Goal: Task Accomplishment & Management: Manage account settings

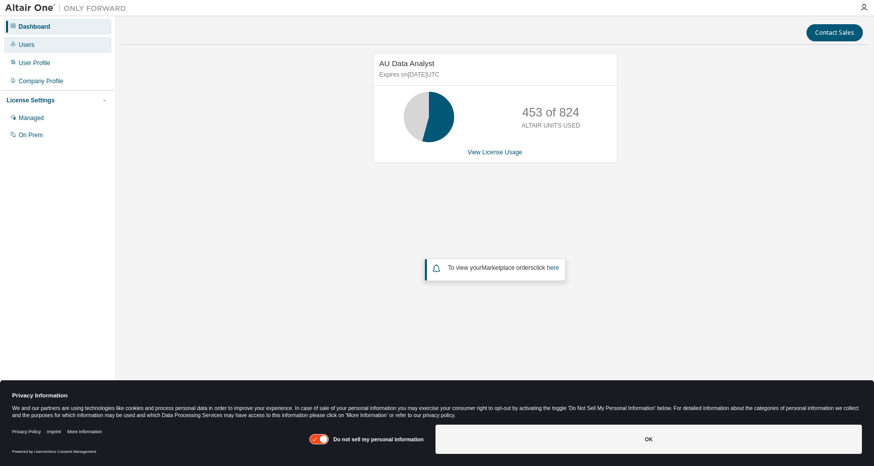
click at [22, 45] on div "Users" at bounding box center [27, 45] width 16 height 8
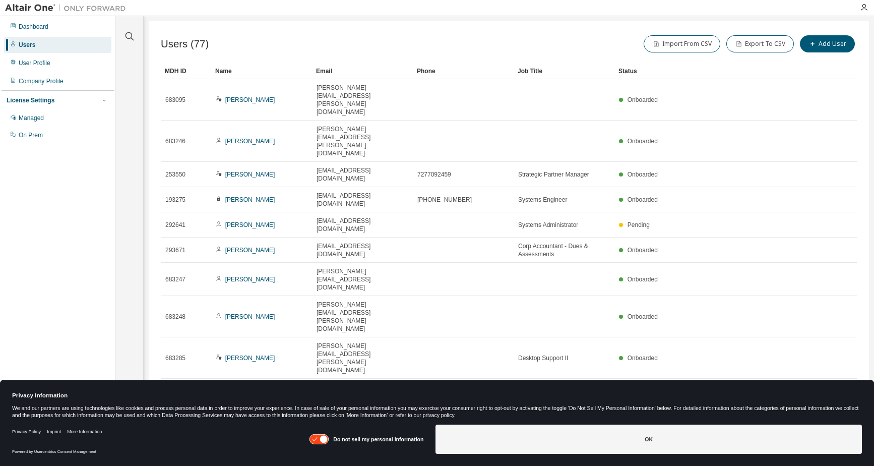
click at [722, 414] on icon "button" at bounding box center [723, 417] width 6 height 6
click at [744, 333] on div "100" at bounding box center [750, 334] width 81 height 12
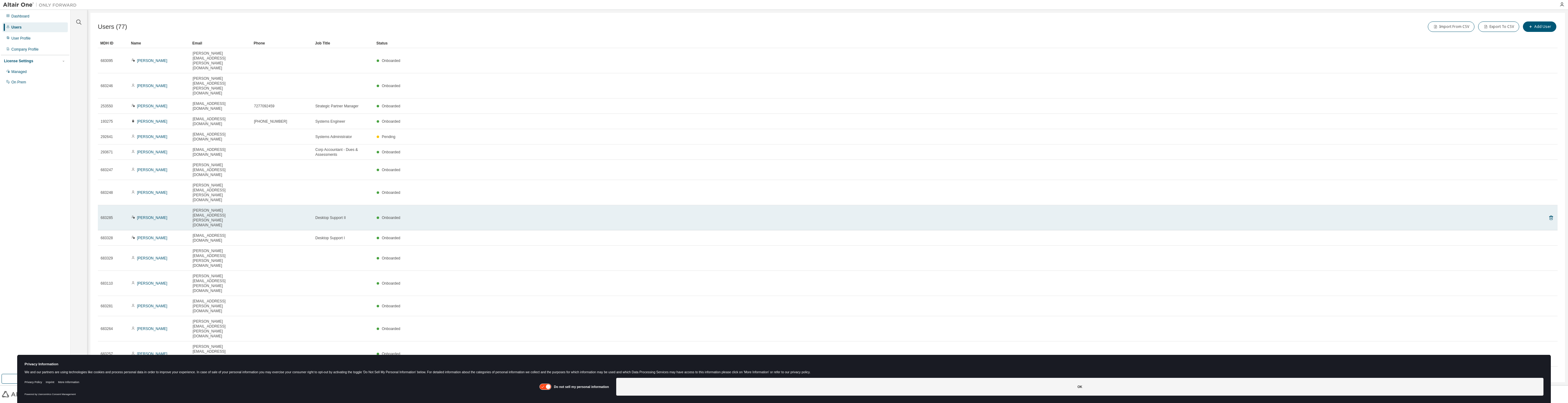
scroll to position [205, 0]
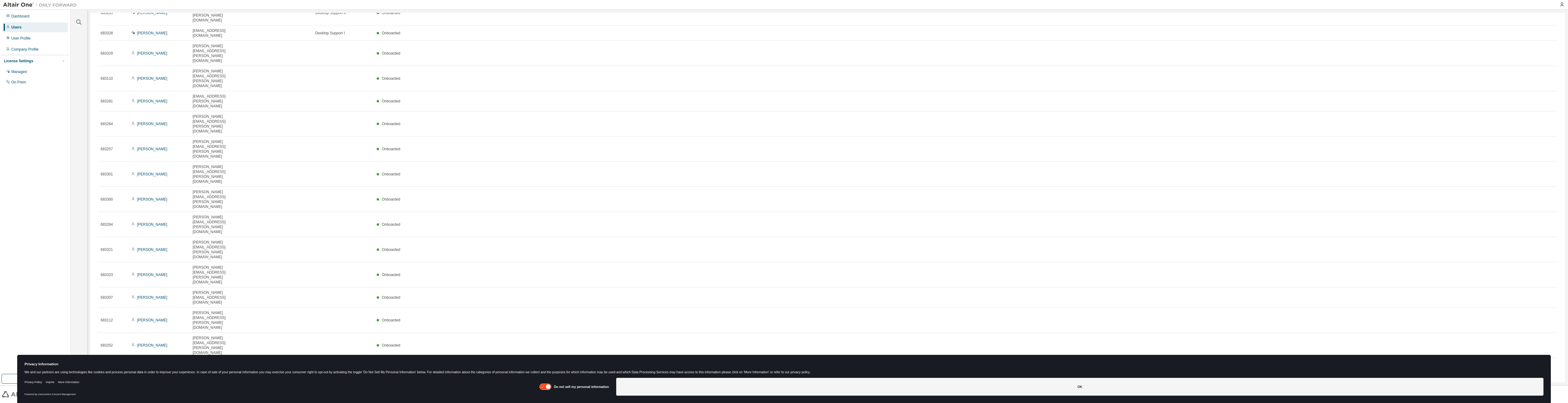
click at [531, 120] on span "More Details" at bounding box center [1491, 120] width 27 height 4
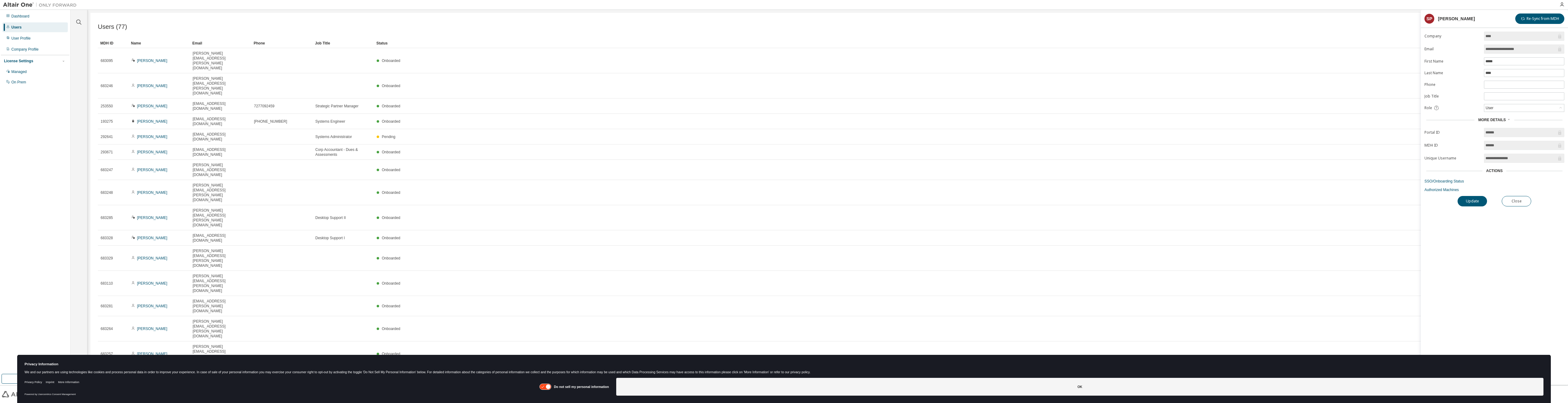
drag, startPoint x: 155, startPoint y: 53, endPoint x: 992, endPoint y: 33, distance: 837.2
click at [155, 58] on link "[PERSON_NAME]" at bounding box center [152, 60] width 30 height 4
click at [21, 37] on div "User Profile" at bounding box center [21, 38] width 19 height 5
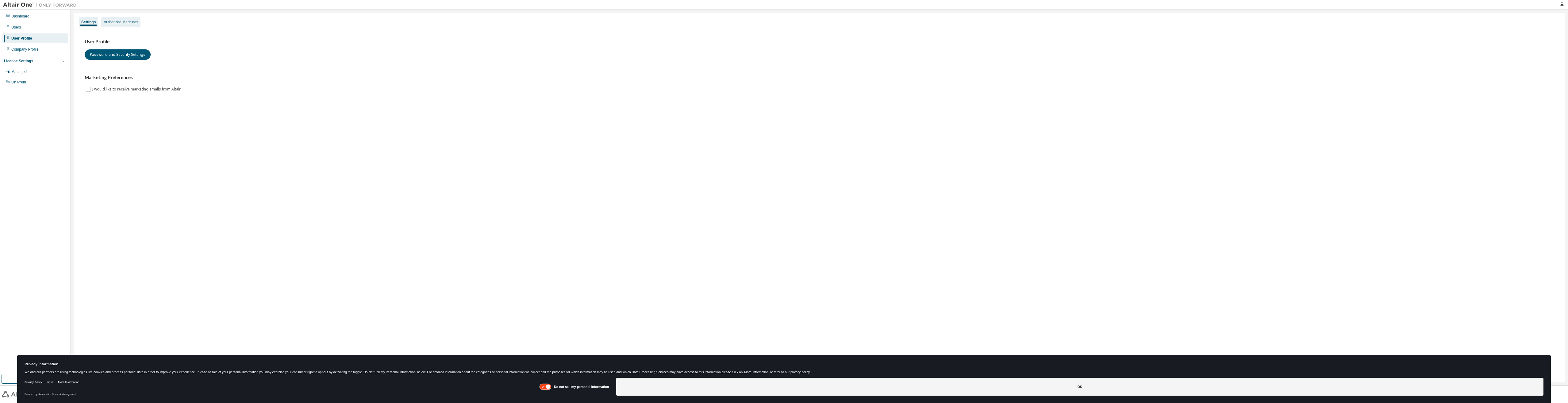
click at [131, 23] on div "Authorized Machines" at bounding box center [121, 22] width 34 height 5
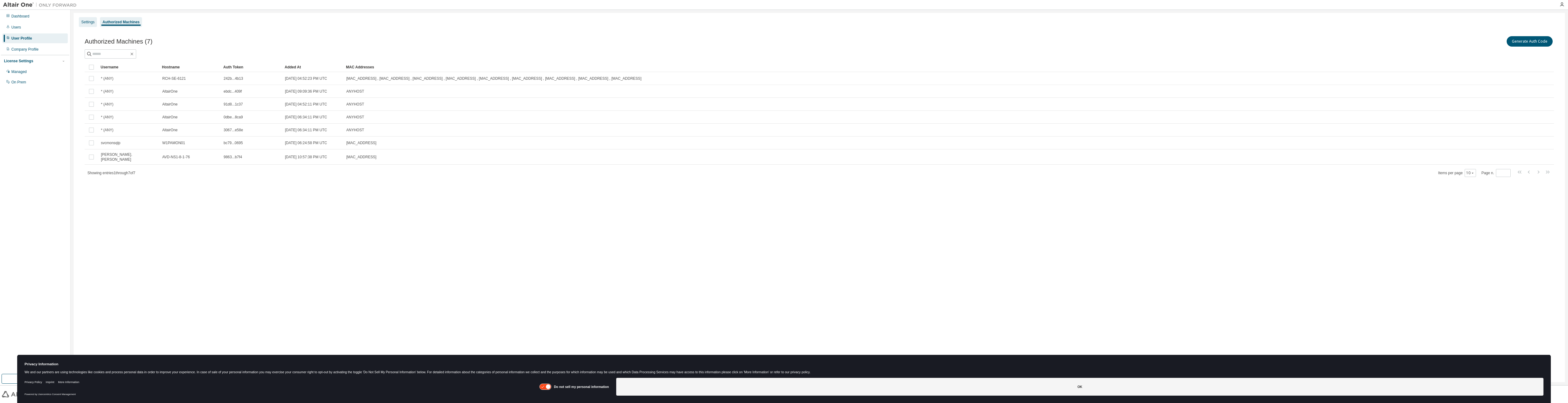
click at [85, 22] on div "Settings" at bounding box center [88, 22] width 13 height 5
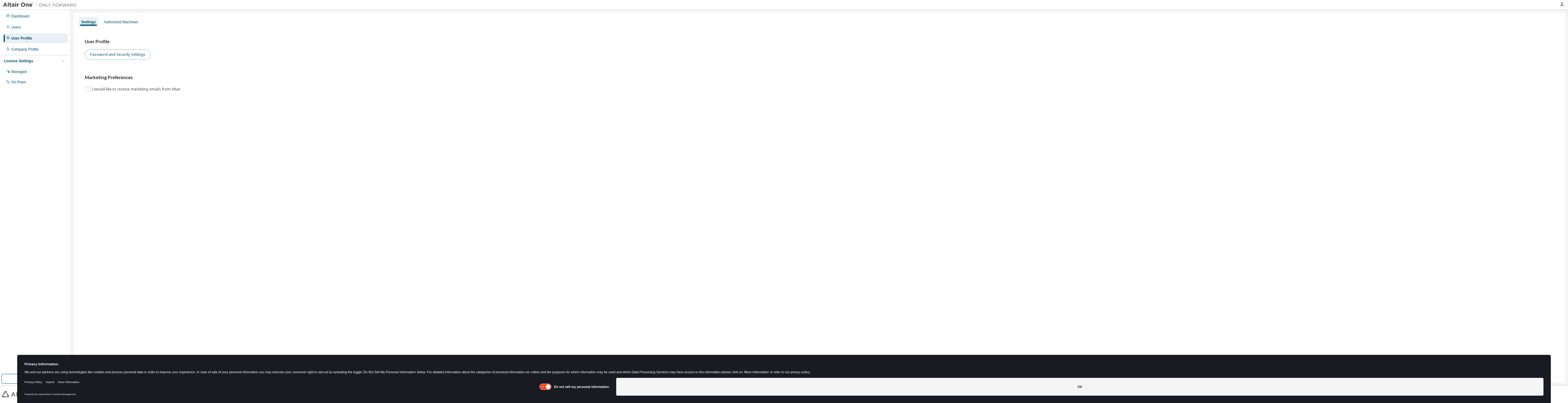
click at [110, 56] on button "Password and Security Settings" at bounding box center [117, 54] width 66 height 10
click at [18, 27] on div "Users" at bounding box center [16, 27] width 10 height 5
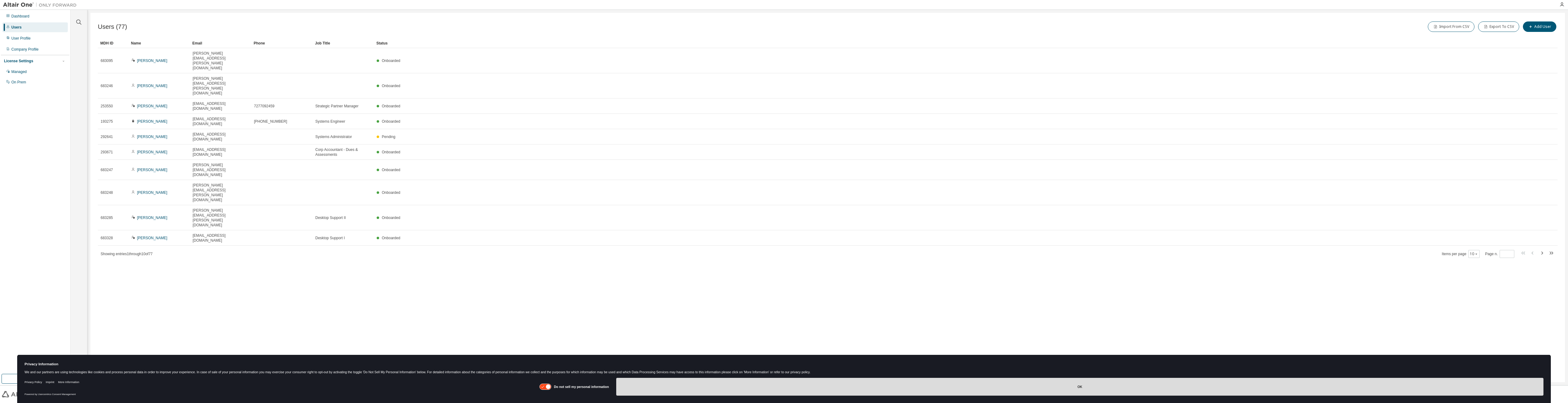
click at [531, 283] on button "OK" at bounding box center [1079, 387] width 927 height 18
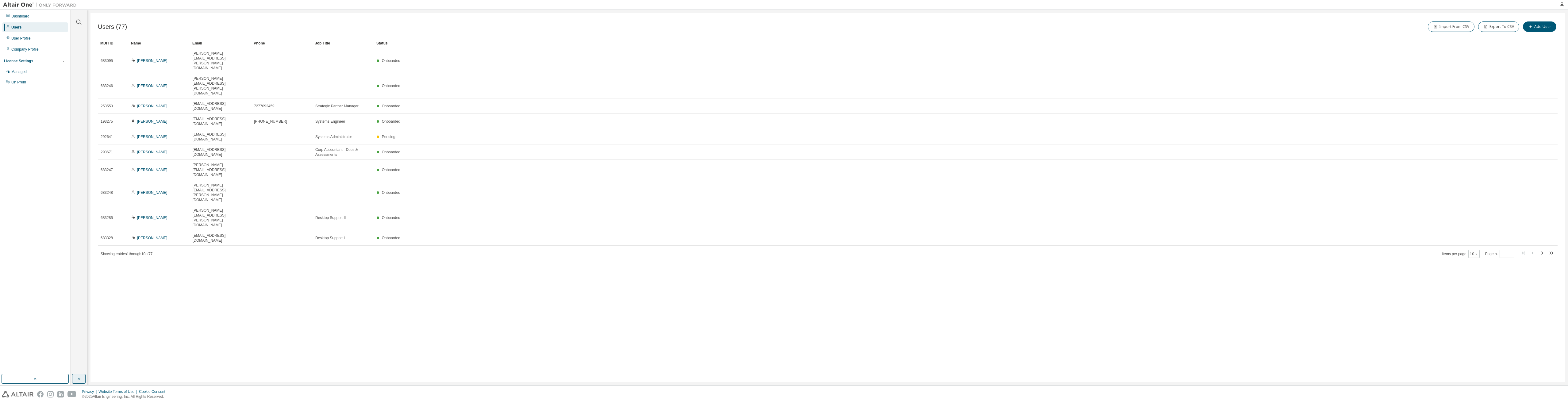
click at [77, 283] on icon "button" at bounding box center [79, 379] width 5 height 5
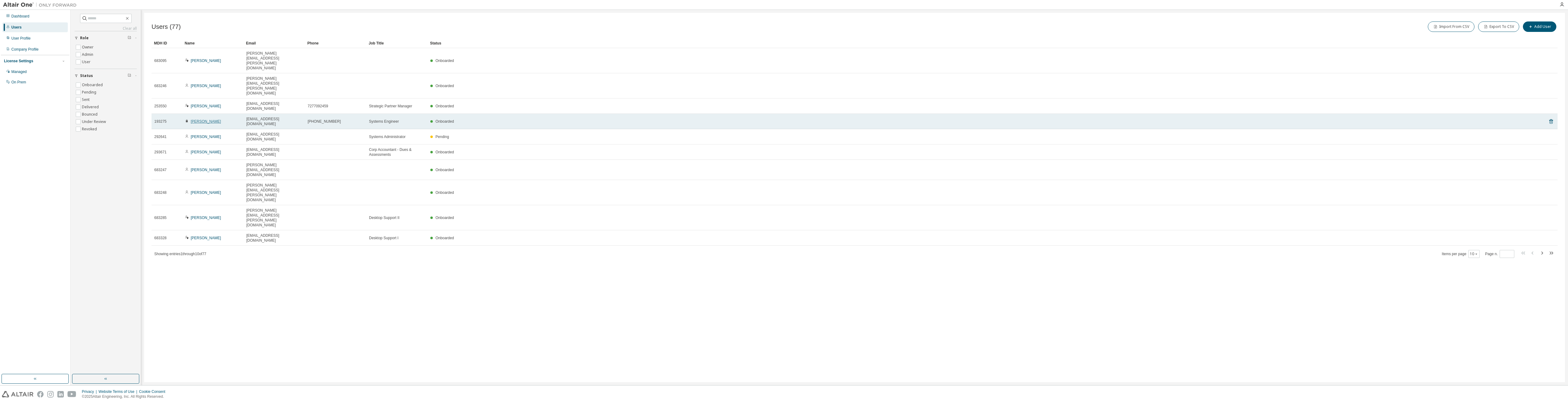
click at [200, 119] on link "[PERSON_NAME]" at bounding box center [206, 121] width 30 height 4
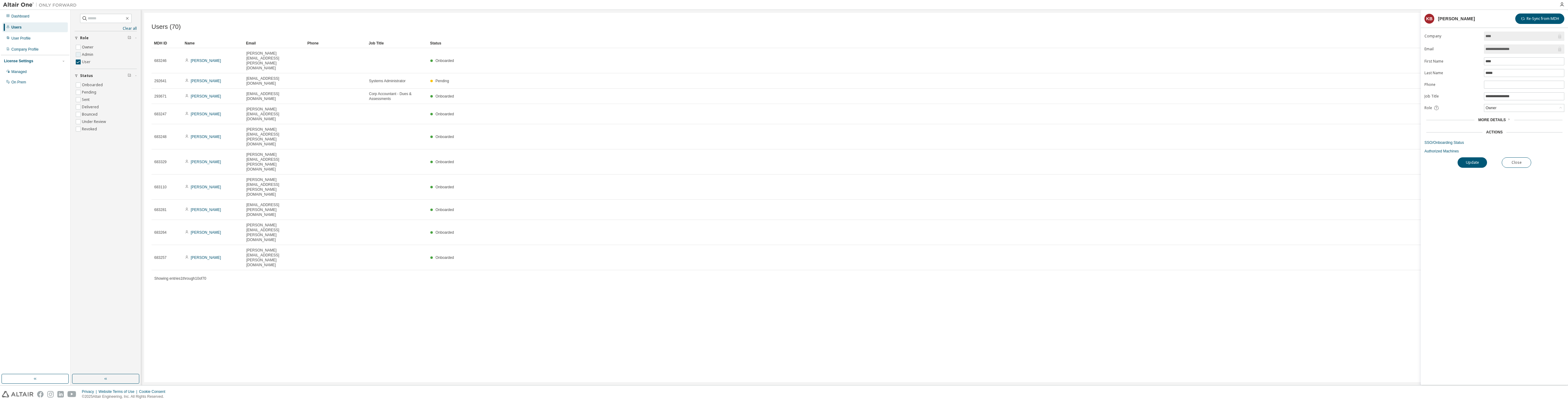
click at [86, 53] on label "Admin" at bounding box center [88, 55] width 13 height 7
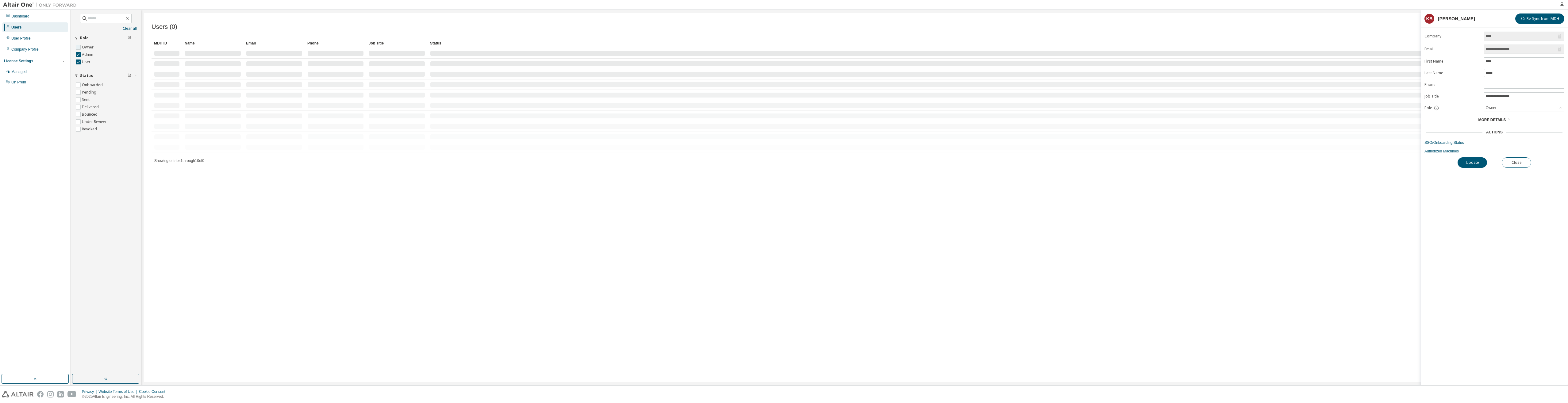
click at [86, 46] on label "Owner" at bounding box center [88, 47] width 13 height 7
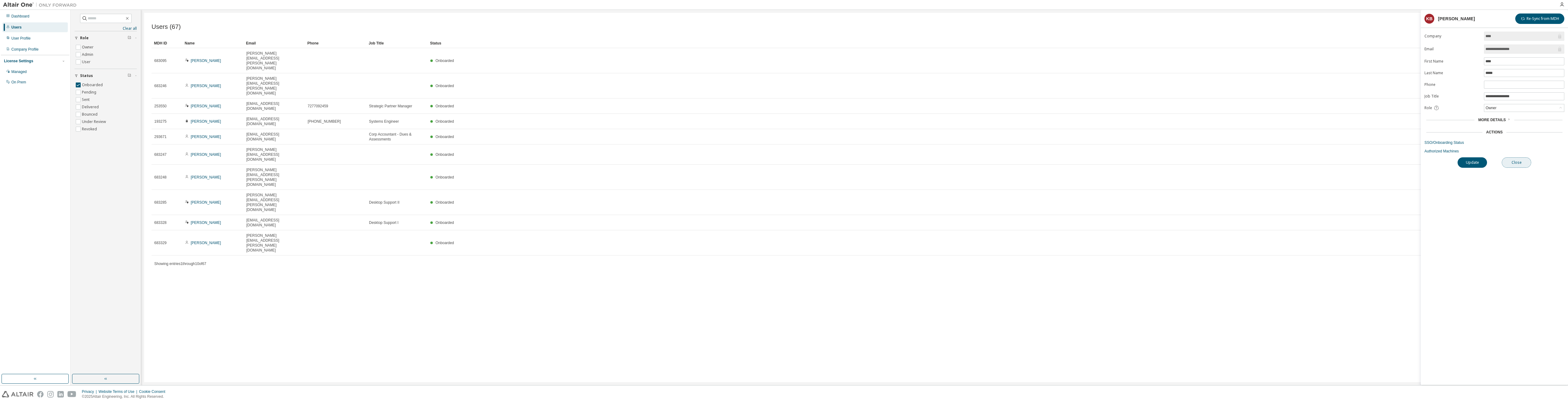
click at [531, 160] on button "Close" at bounding box center [1516, 163] width 29 height 10
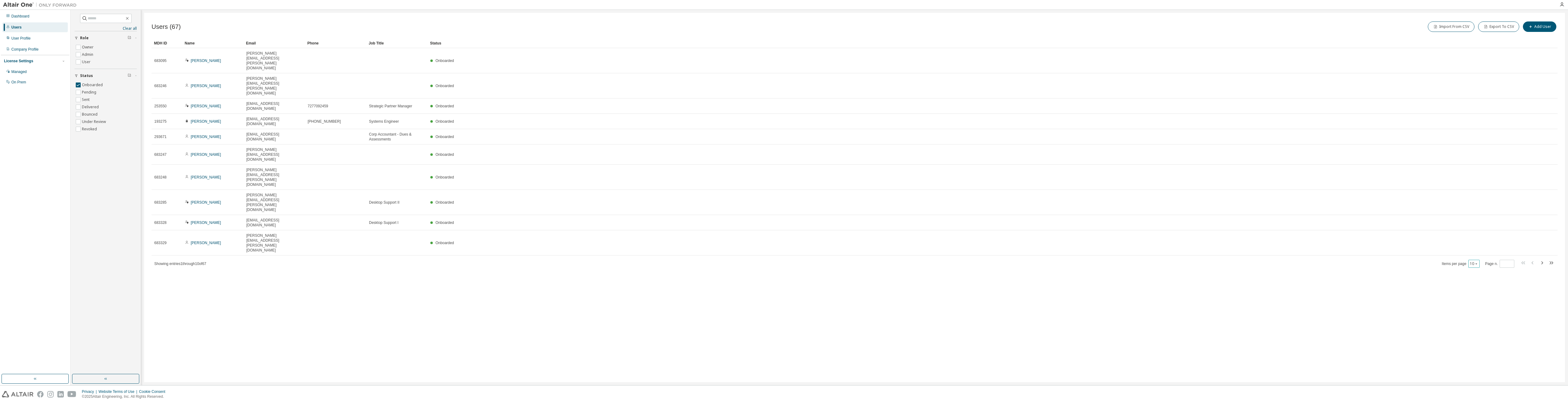
click at [531, 262] on icon "button" at bounding box center [1476, 264] width 4 height 4
click at [531, 203] on div "100" at bounding box center [1493, 203] width 49 height 7
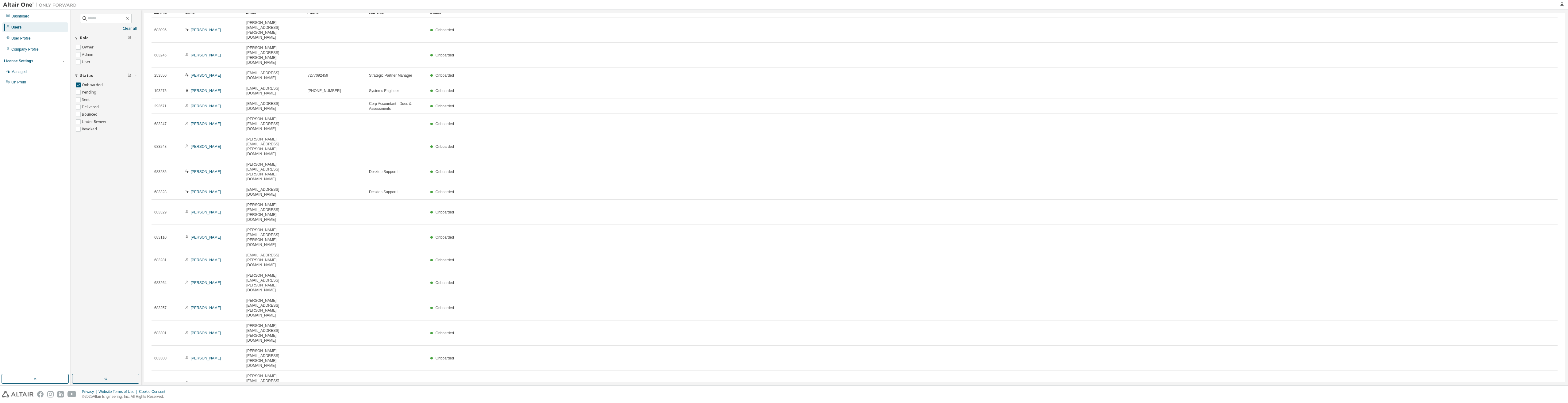
scroll to position [61, 0]
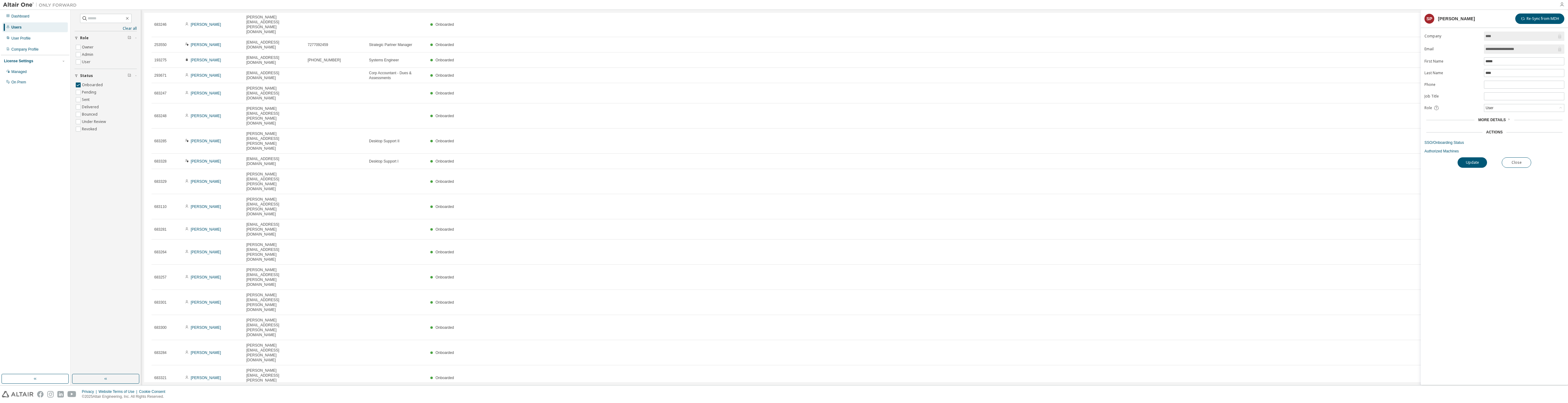
click at [531, 4] on icon "button" at bounding box center [1562, 5] width 5 height 5
click at [531, 131] on link "Users" at bounding box center [1493, 131] width 10 height 6
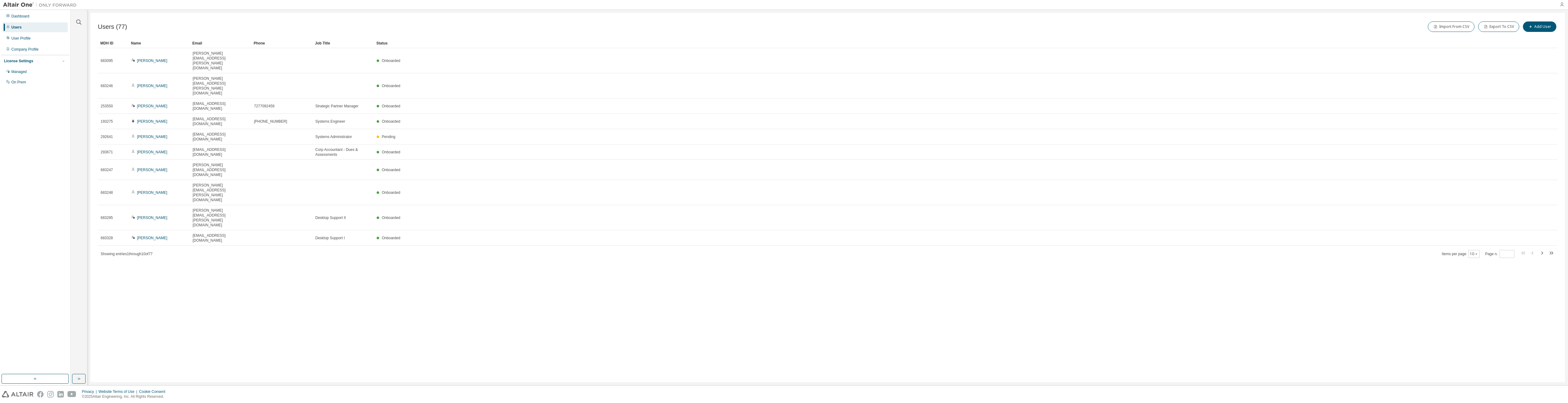
click at [1562, 4] on icon "button" at bounding box center [1562, 5] width 5 height 5
click at [1550, 47] on button "Logout" at bounding box center [1573, 49] width 60 height 12
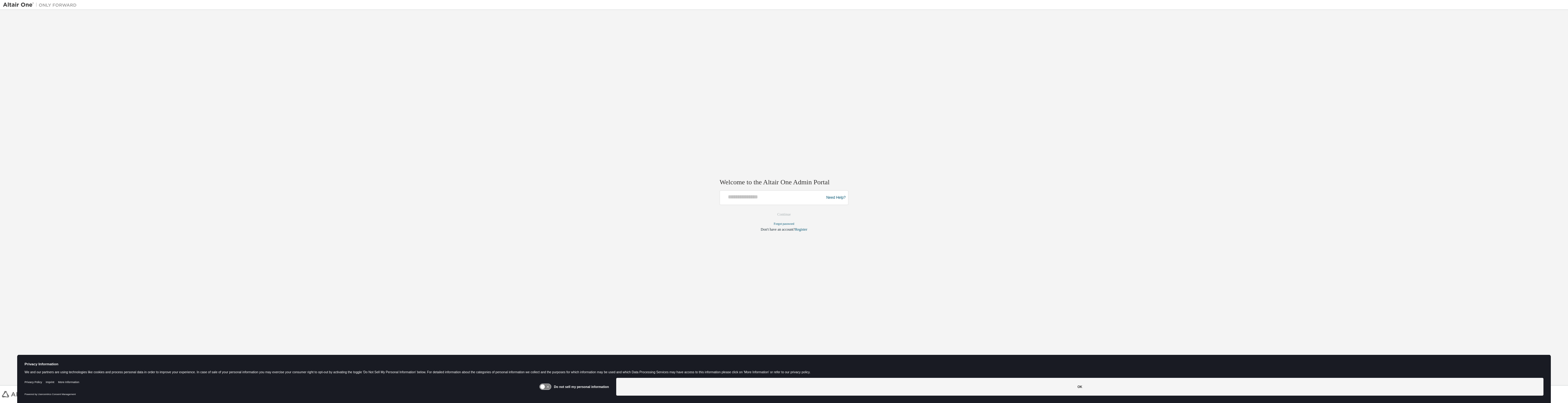
click at [745, 202] on div at bounding box center [773, 197] width 101 height 12
